Goal: Information Seeking & Learning: Find specific fact

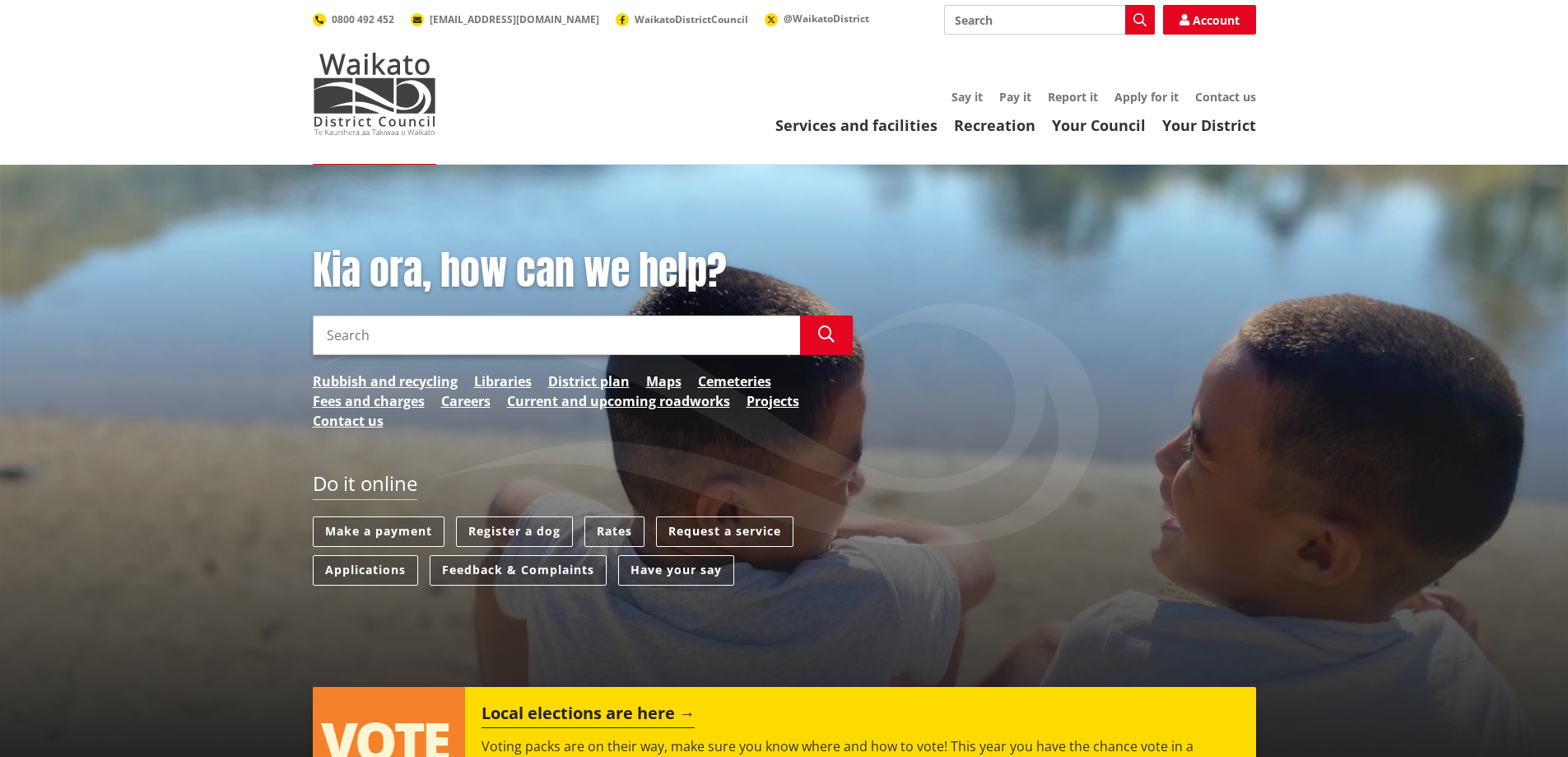
click at [723, 338] on input "Search" at bounding box center [557, 335] width 487 height 40
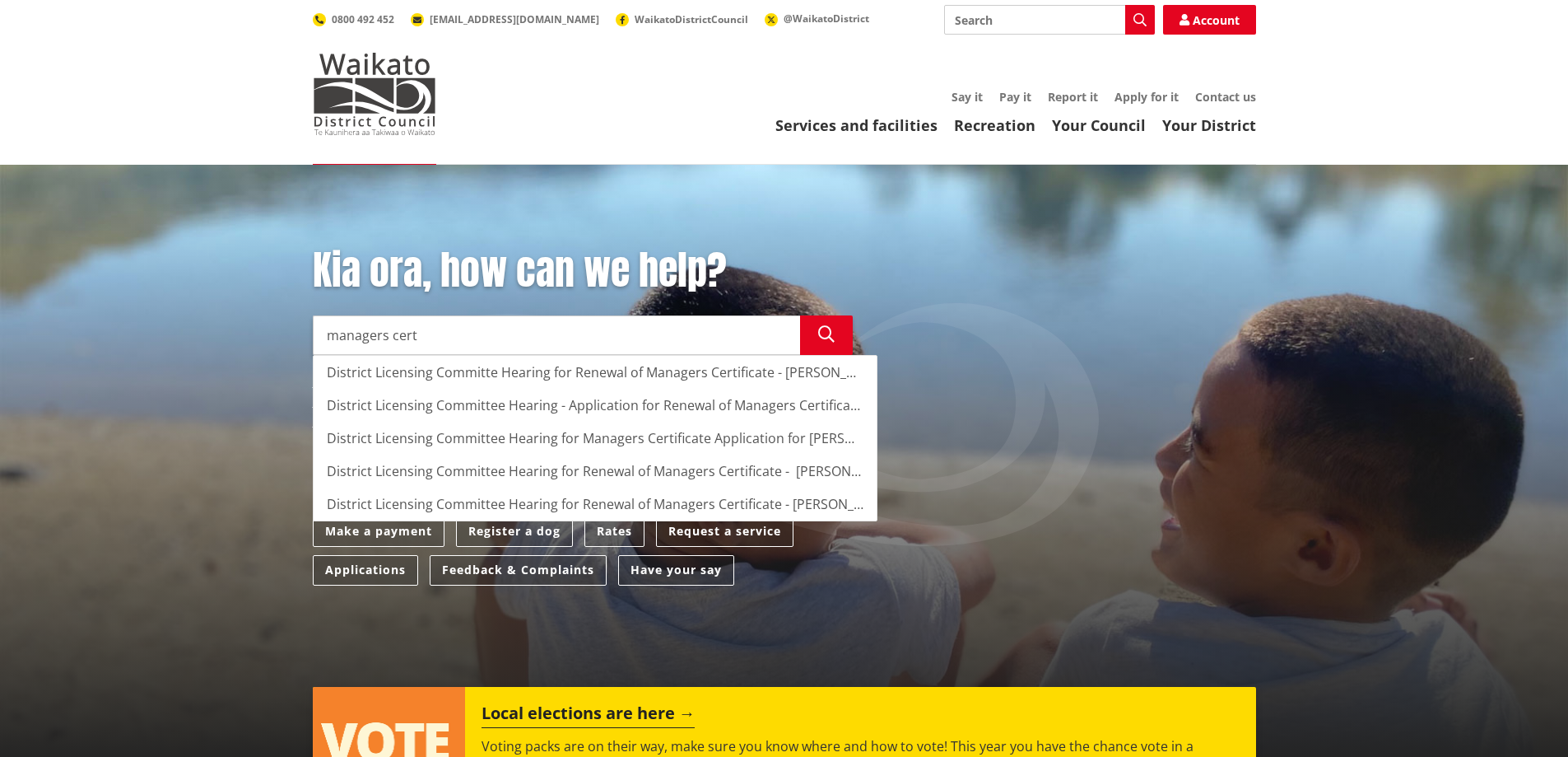
type input "managers cert"
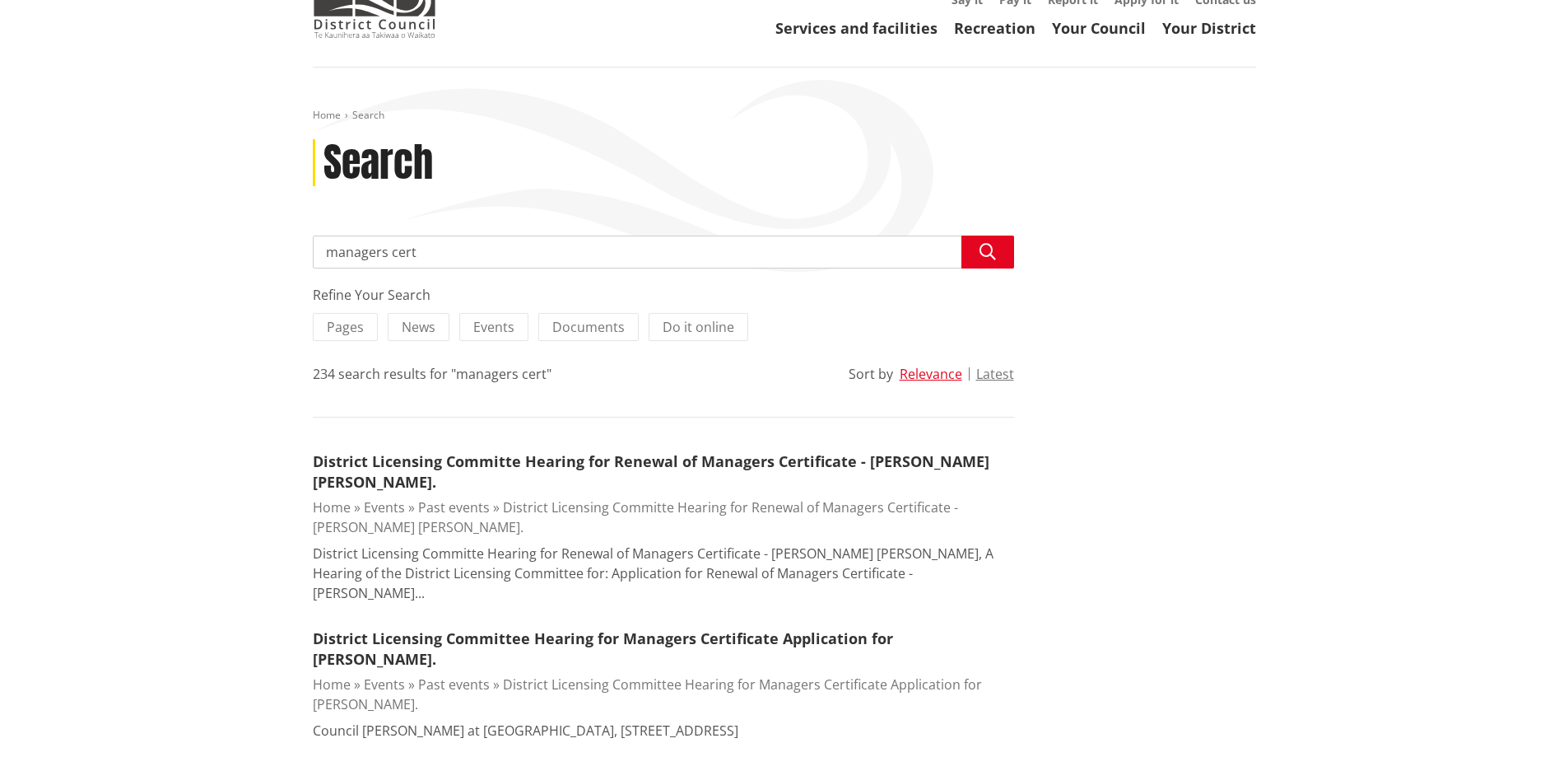
scroll to position [165, 0]
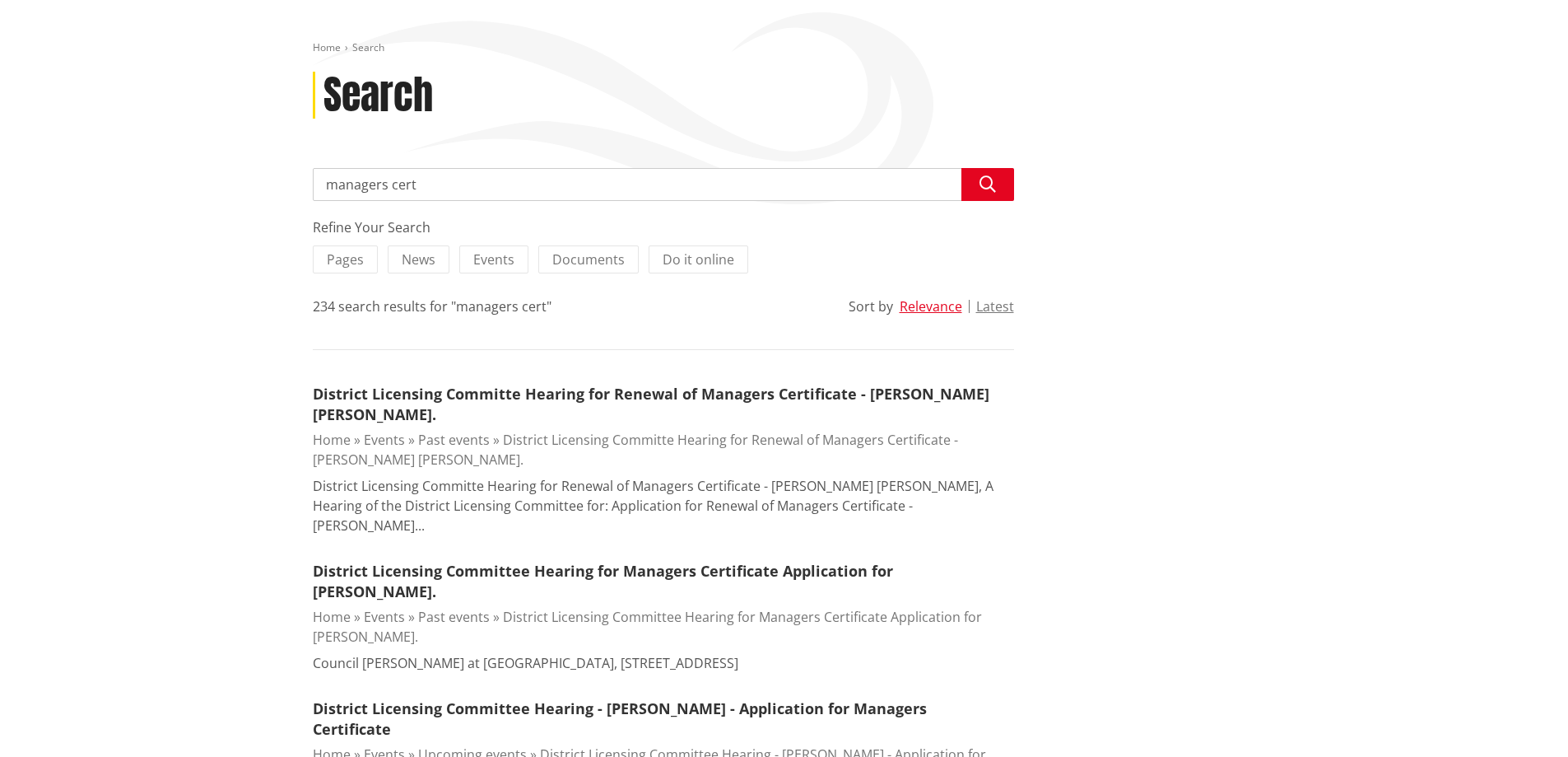
click at [630, 189] on input "managers cert" at bounding box center [664, 184] width 702 height 33
type input "[PERSON_NAME]"
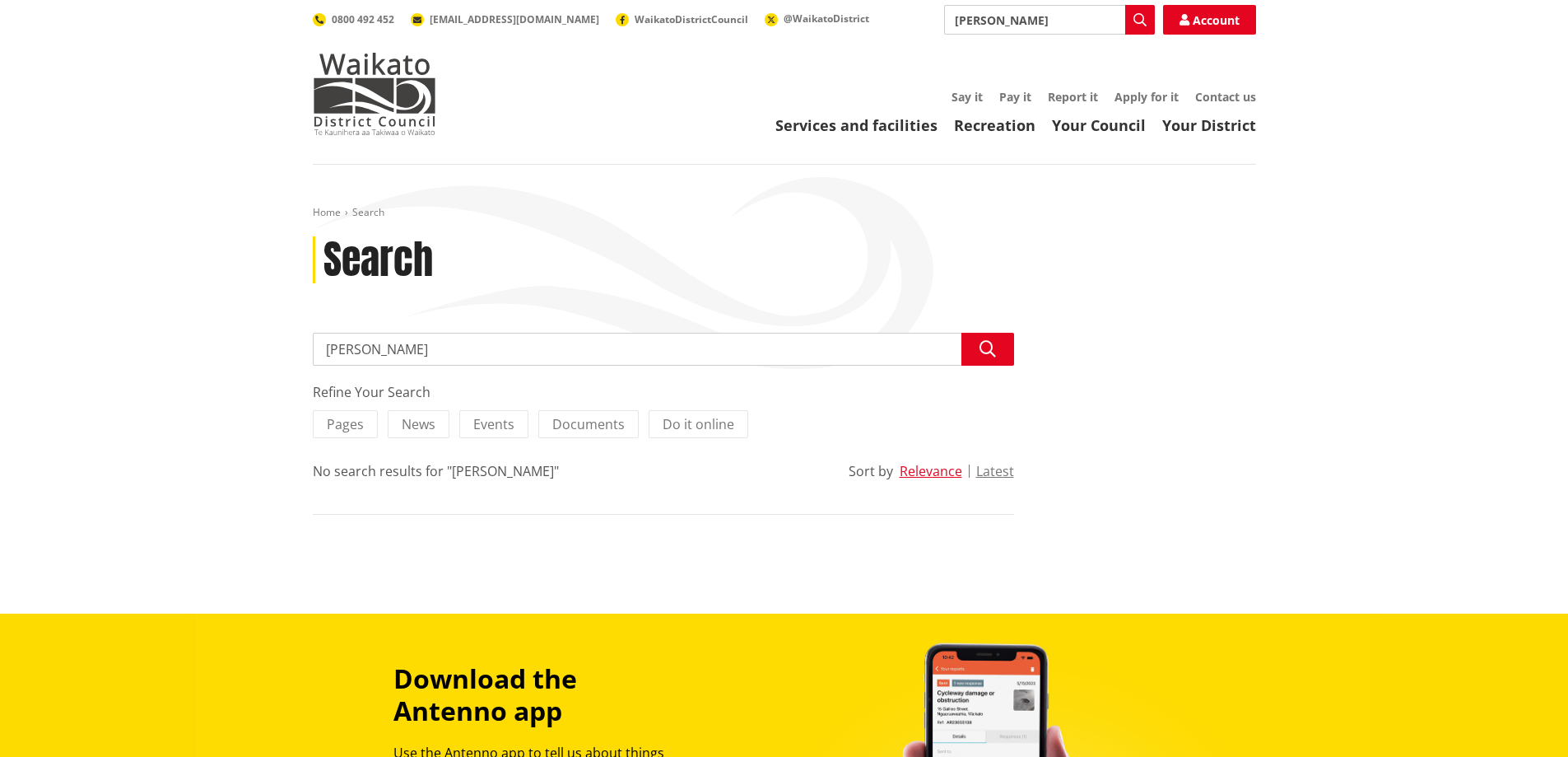
click at [349, 349] on input "[PERSON_NAME]" at bounding box center [664, 349] width 702 height 33
type input "[PERSON_NAME]"
click at [496, 350] on input "shareen mamode" at bounding box center [664, 349] width 702 height 33
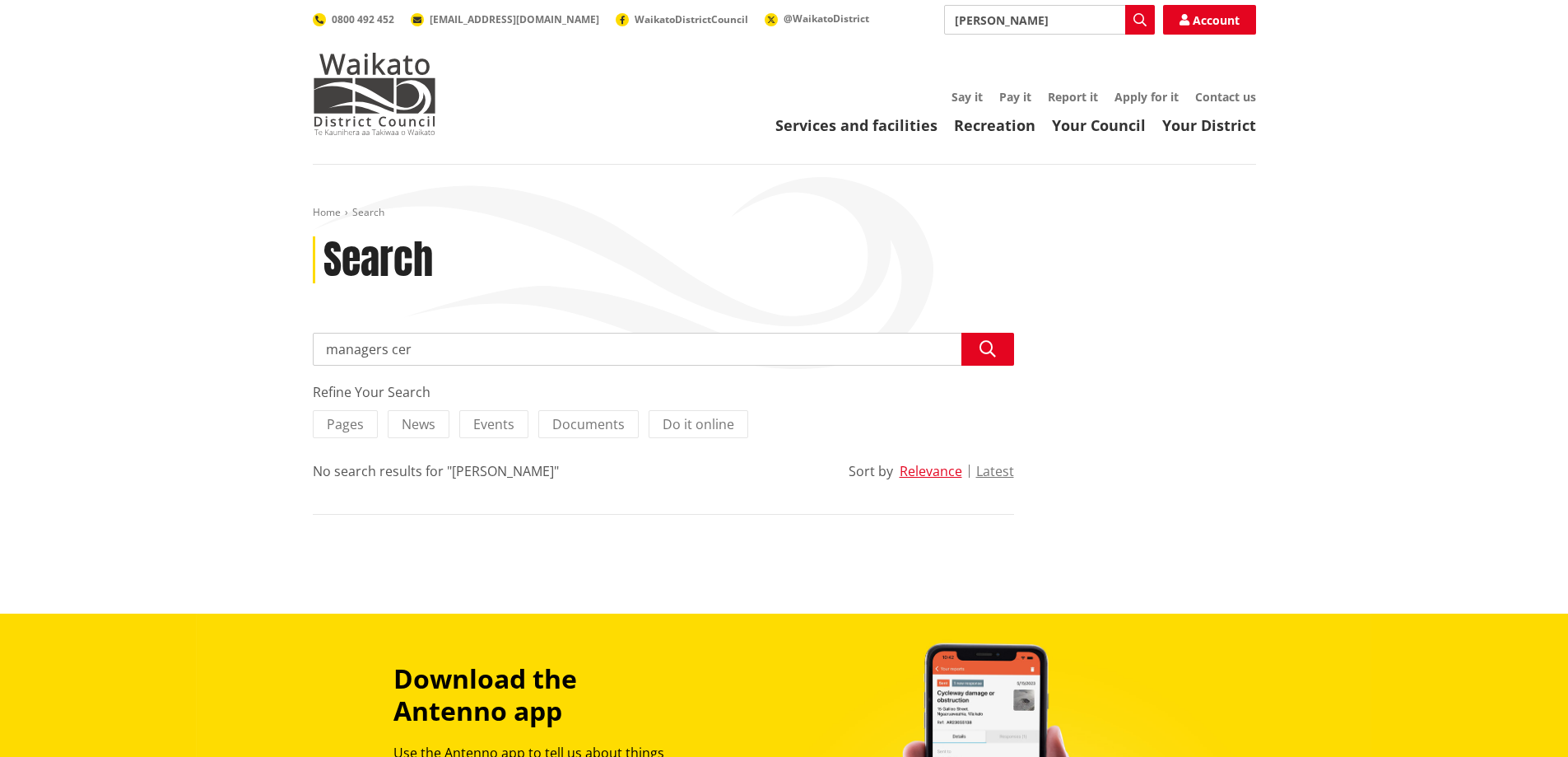
type input "managers cert"
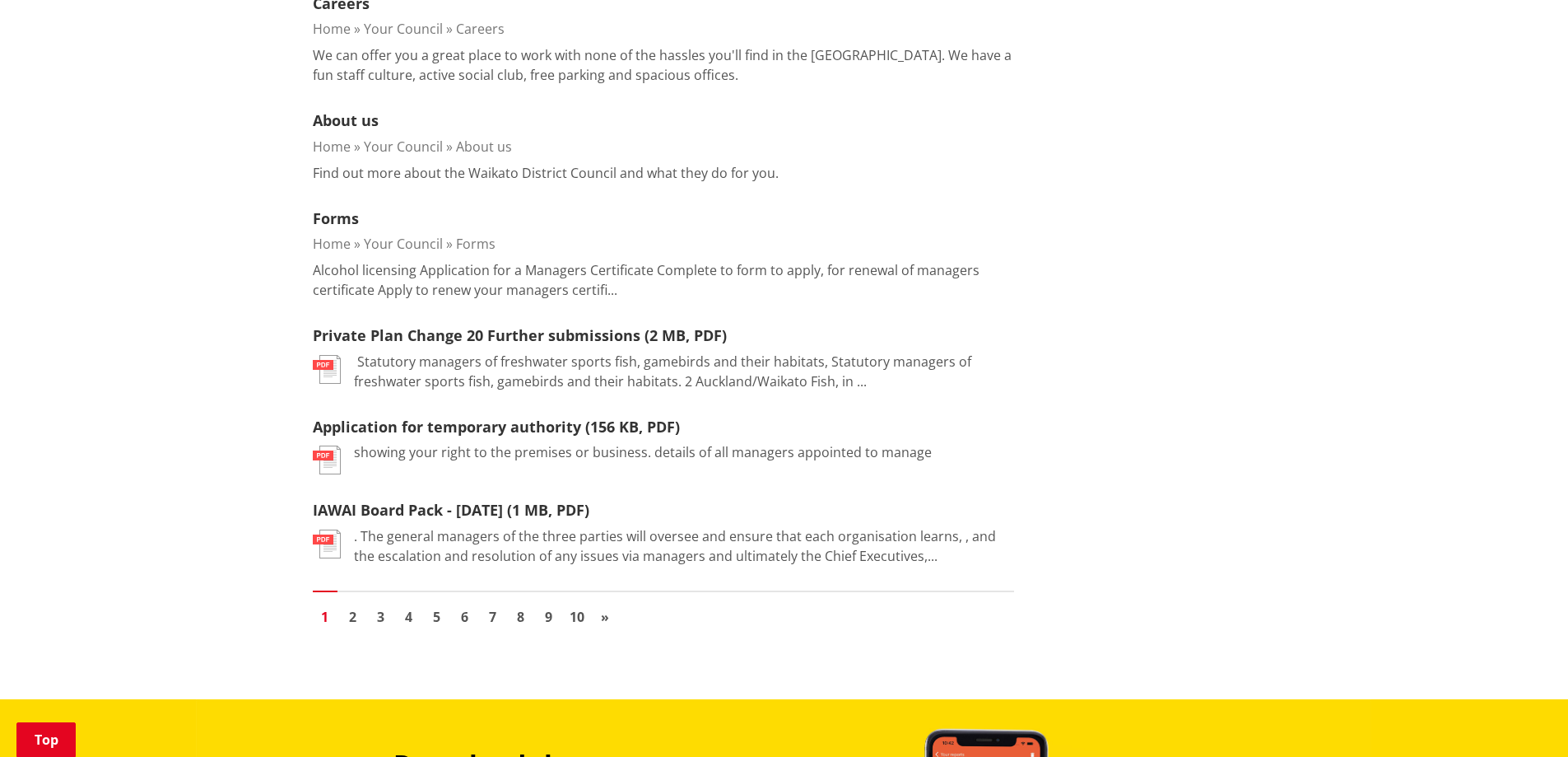
scroll to position [2305, 0]
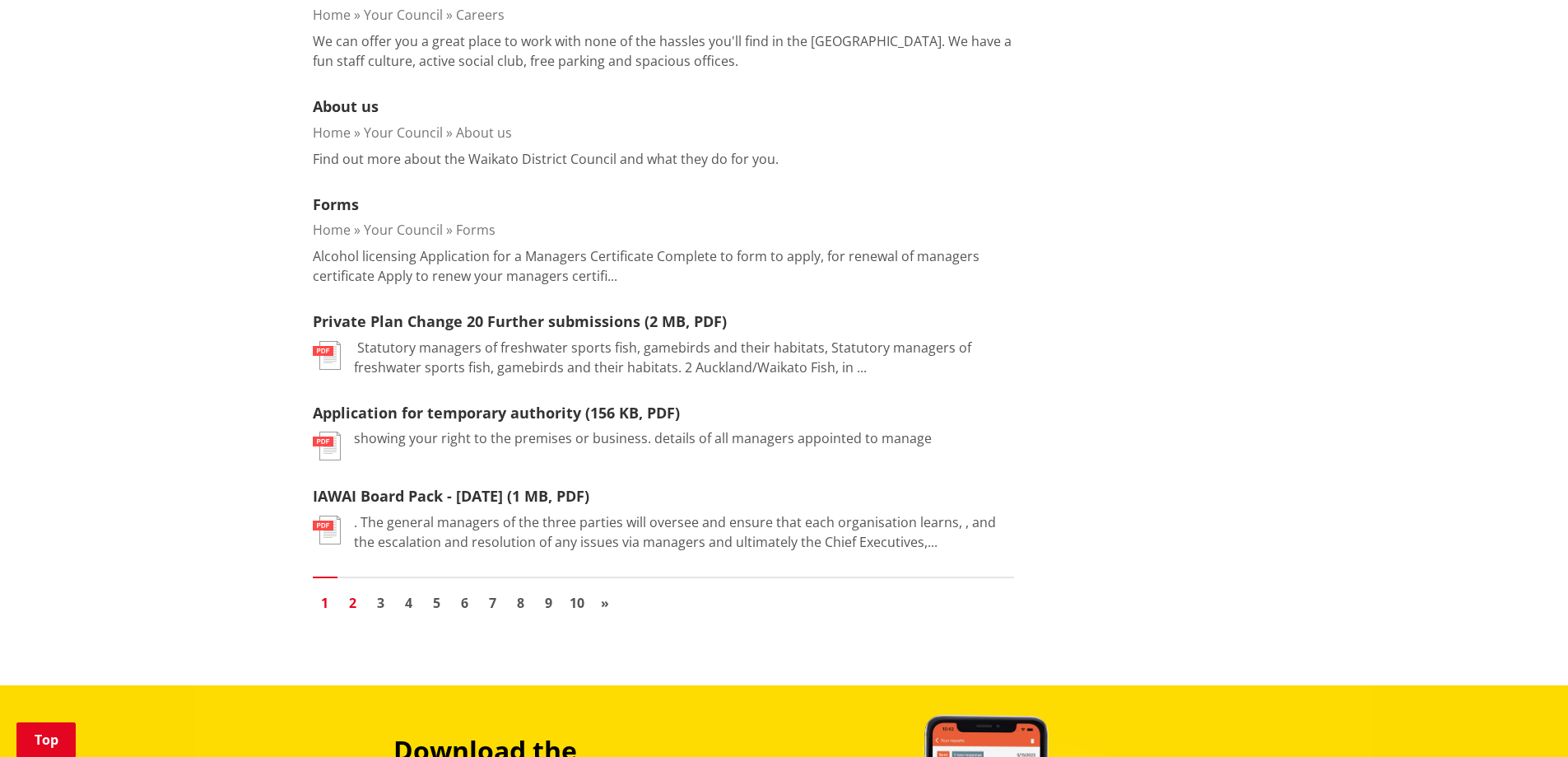
click at [348, 590] on link "2" at bounding box center [353, 603] width 25 height 25
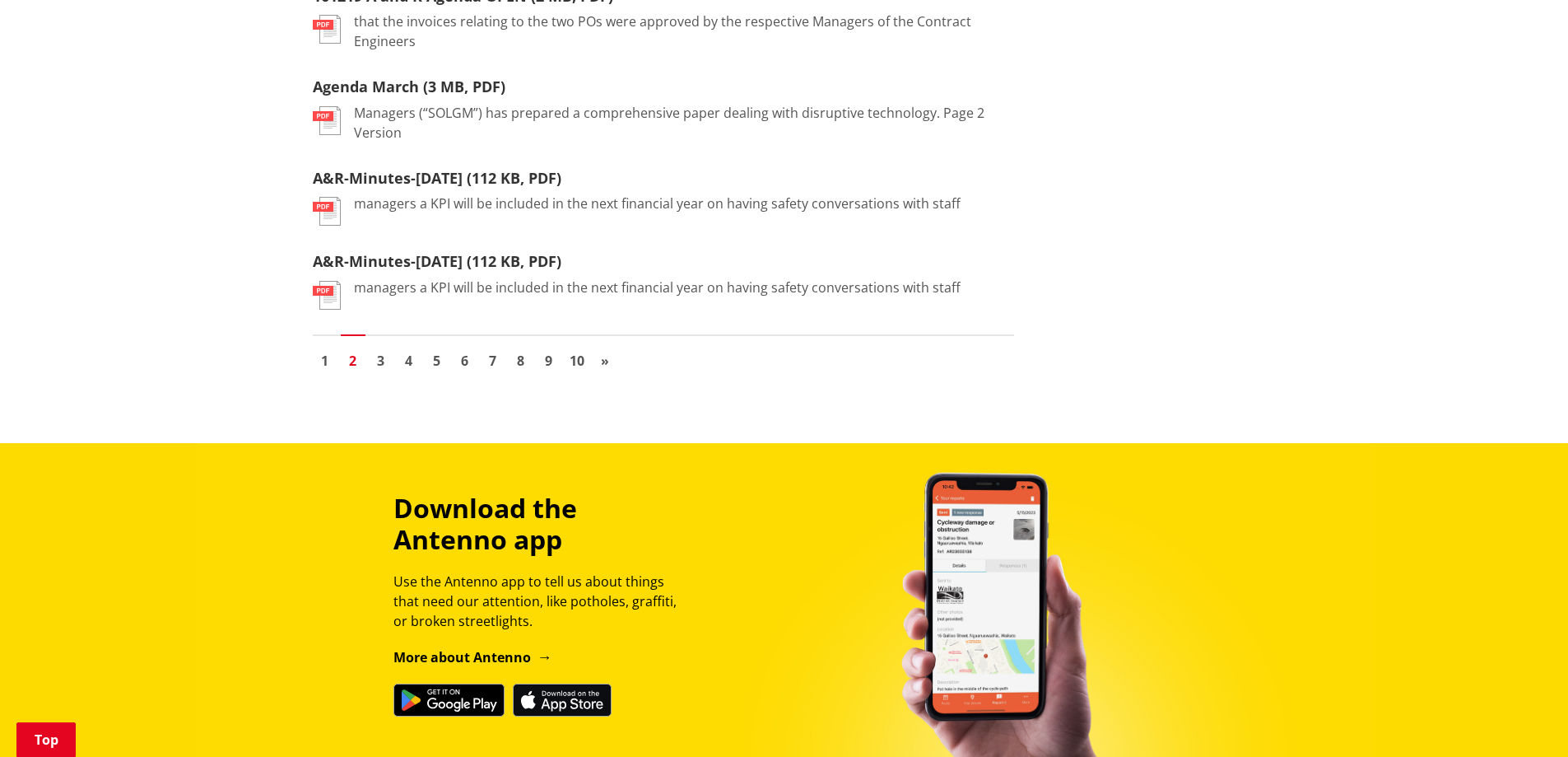
scroll to position [2059, 0]
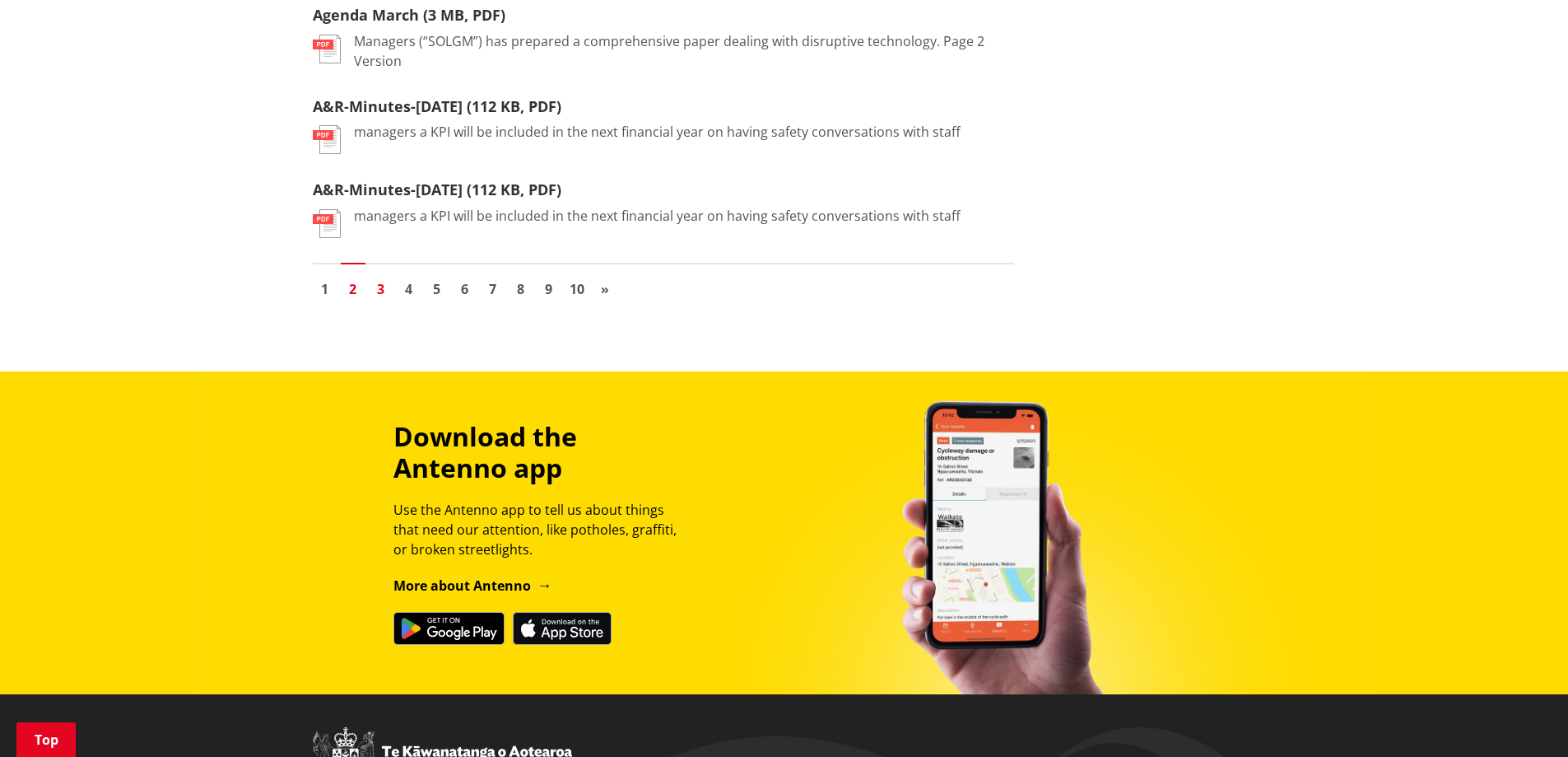
click at [378, 277] on link "3" at bounding box center [381, 289] width 25 height 25
